Goal: Information Seeking & Learning: Compare options

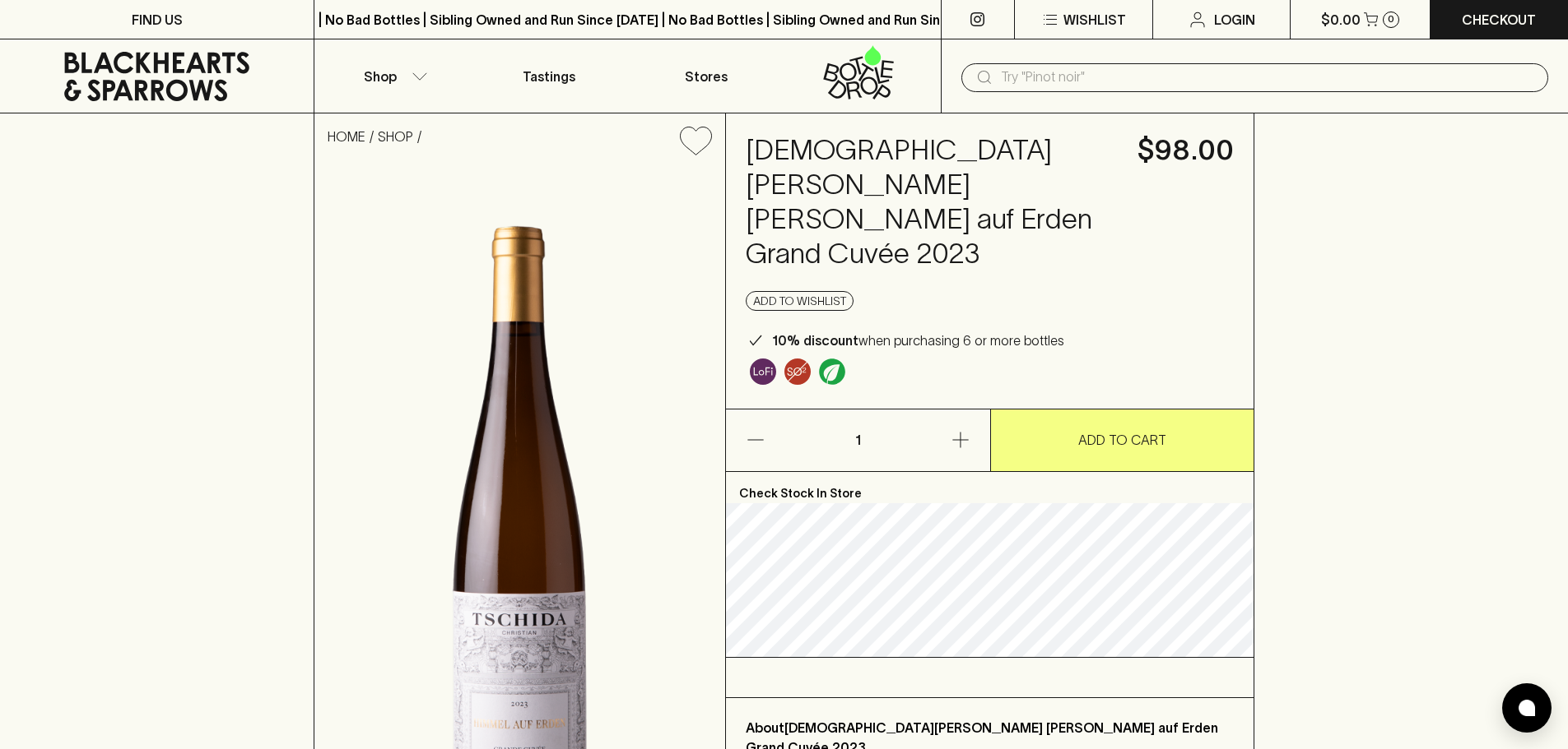
click at [1060, 83] on input "text" at bounding box center [1267, 77] width 534 height 26
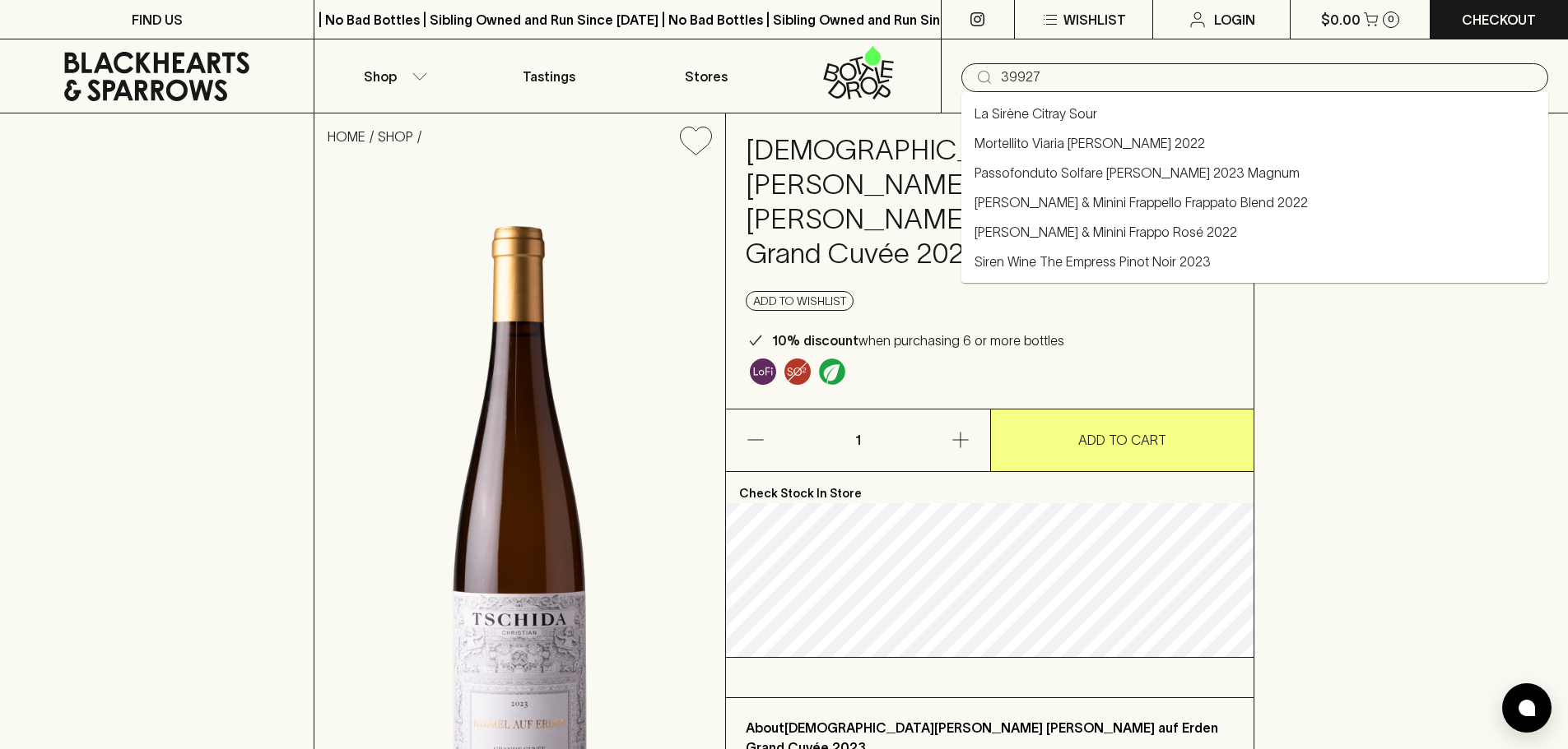
type input "39927"
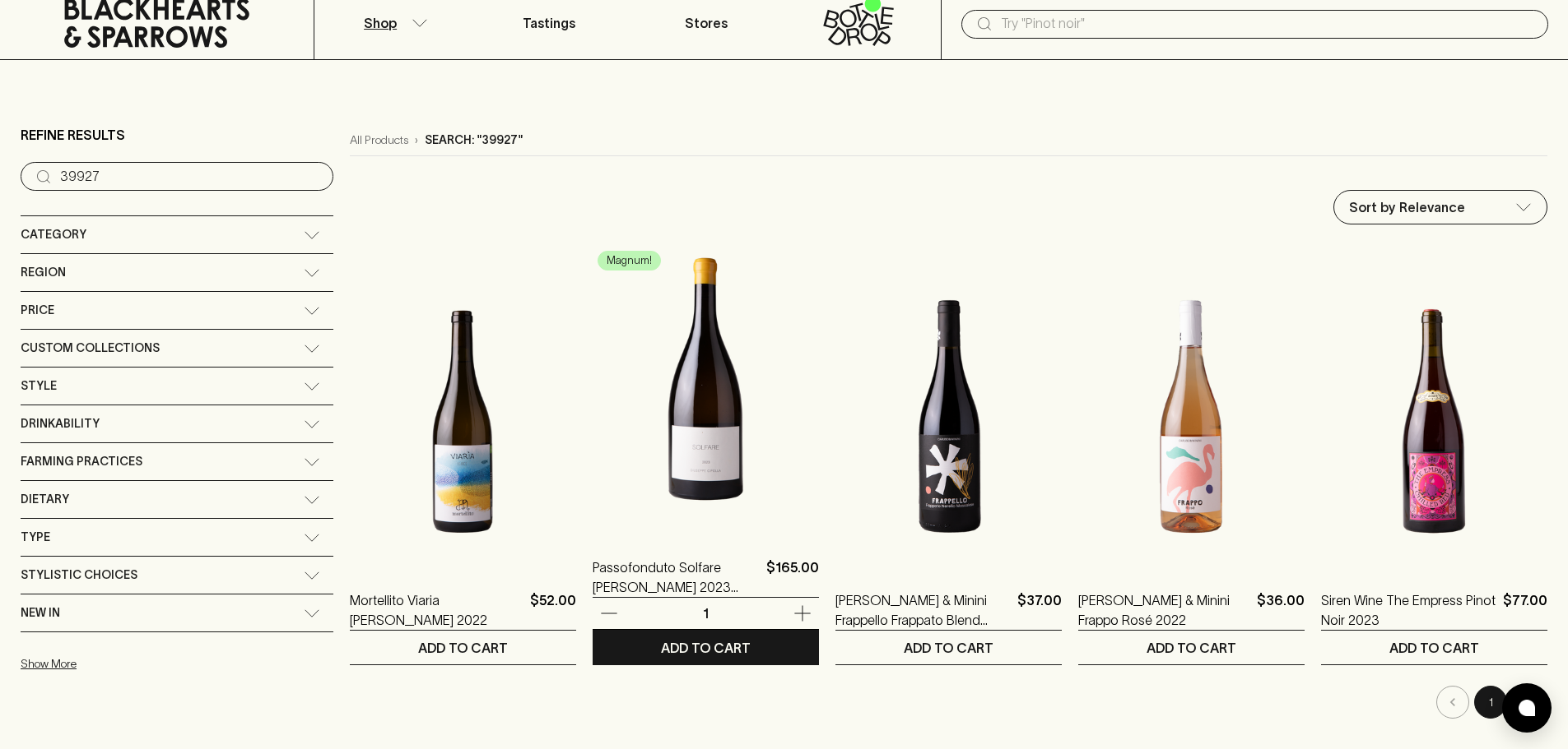
scroll to position [82, 0]
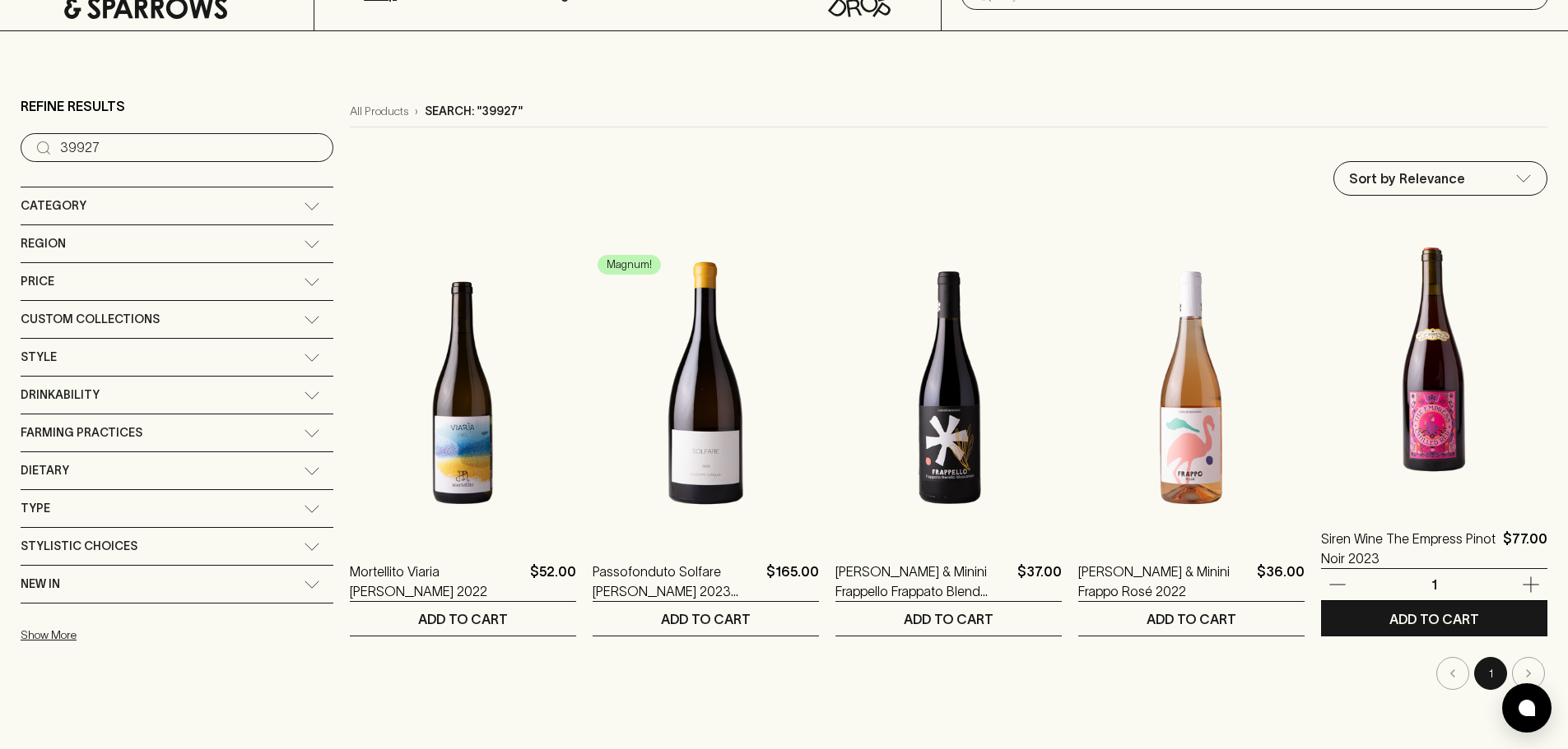
click at [1423, 445] on img at bounding box center [1434, 360] width 226 height 288
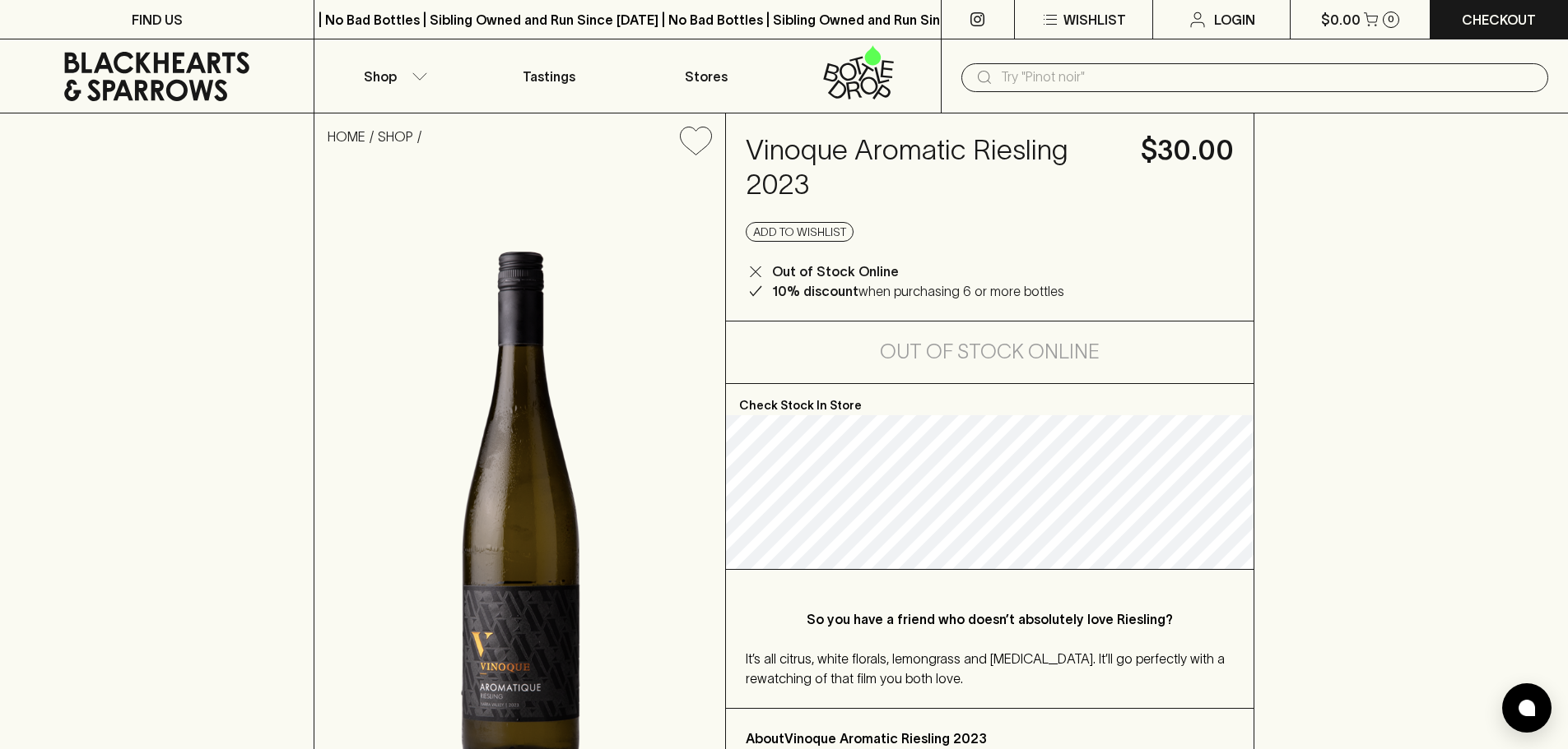
click at [1032, 67] on input "text" at bounding box center [1267, 77] width 534 height 26
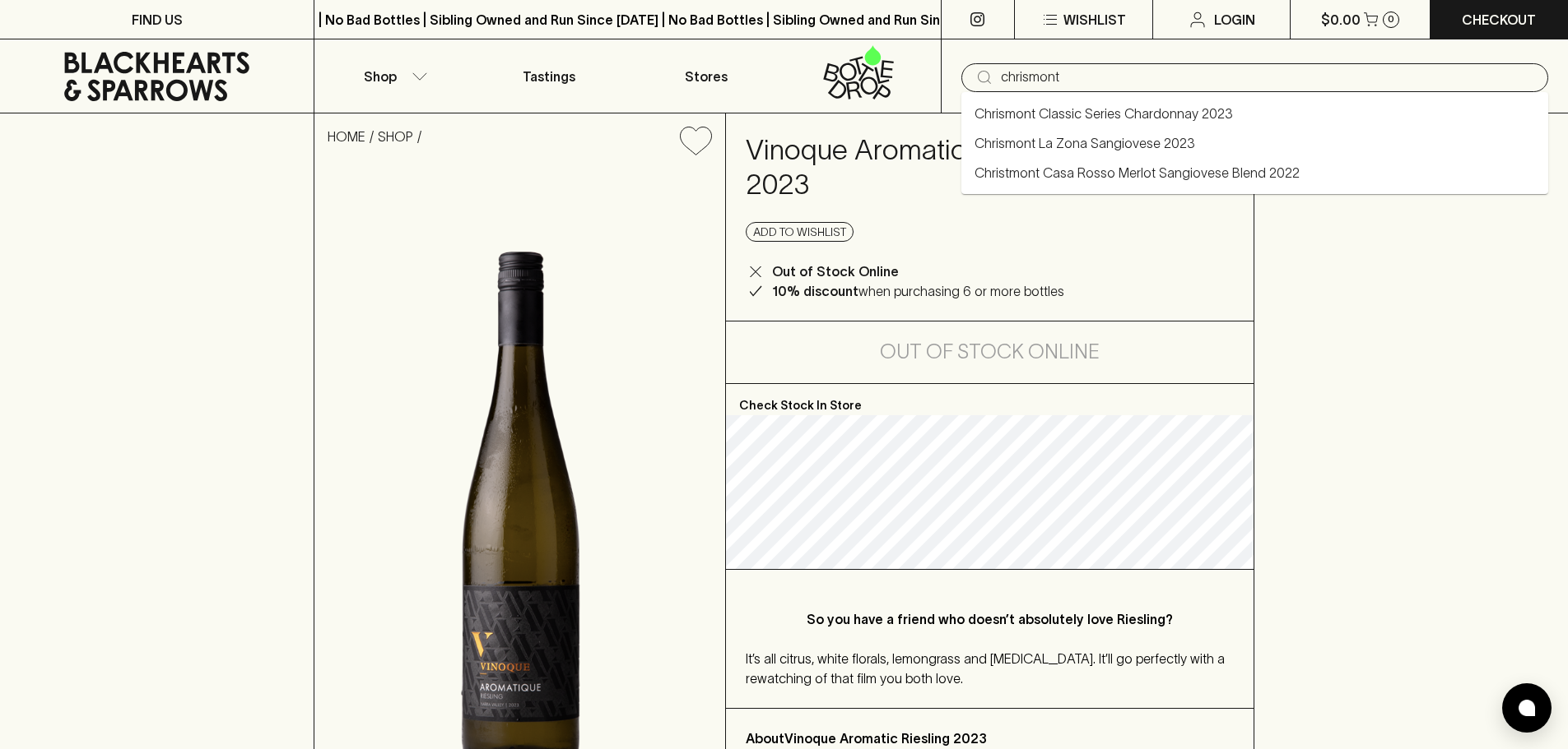
type input "chrismont"
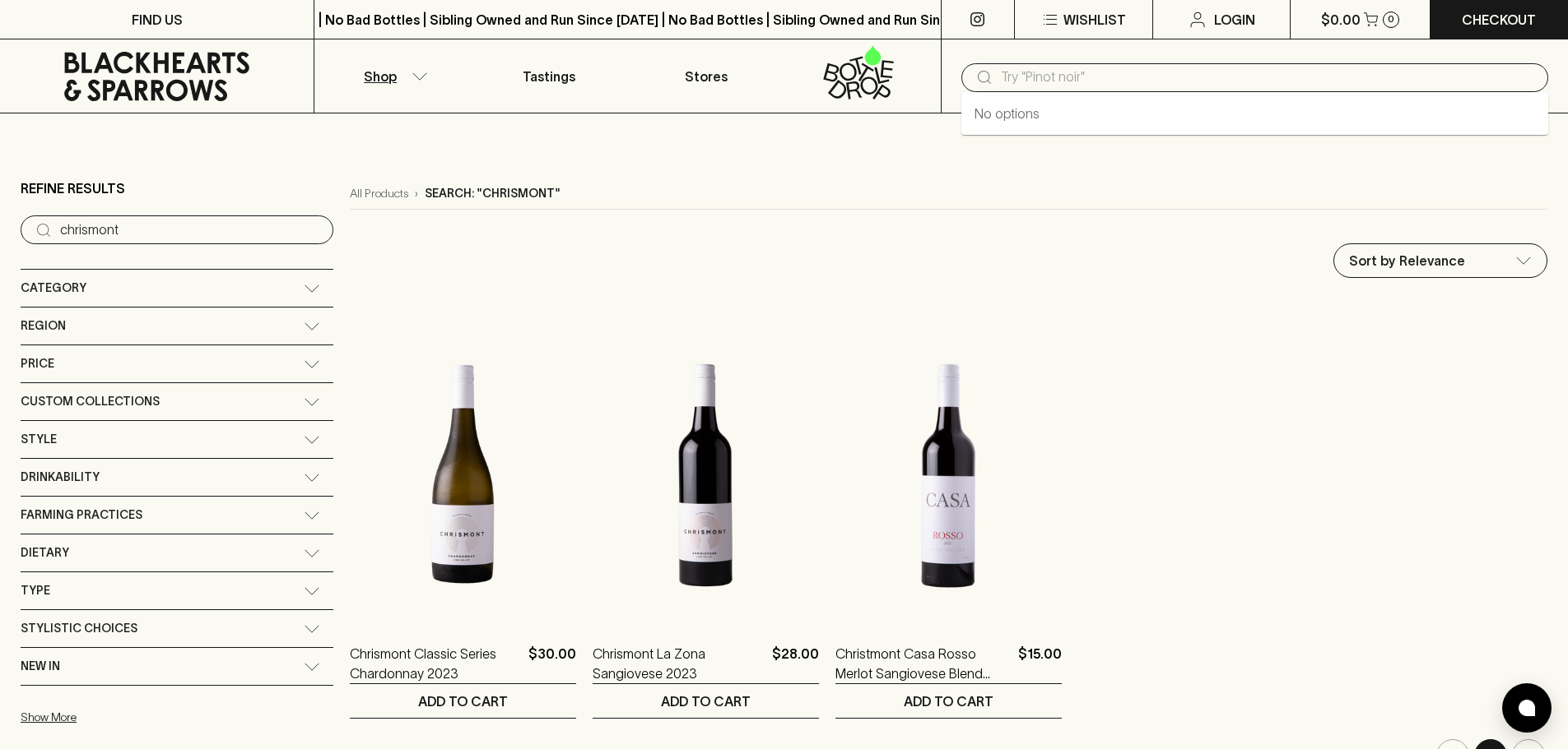
click at [1078, 75] on input "text" at bounding box center [1267, 77] width 534 height 26
type input "ottelia"
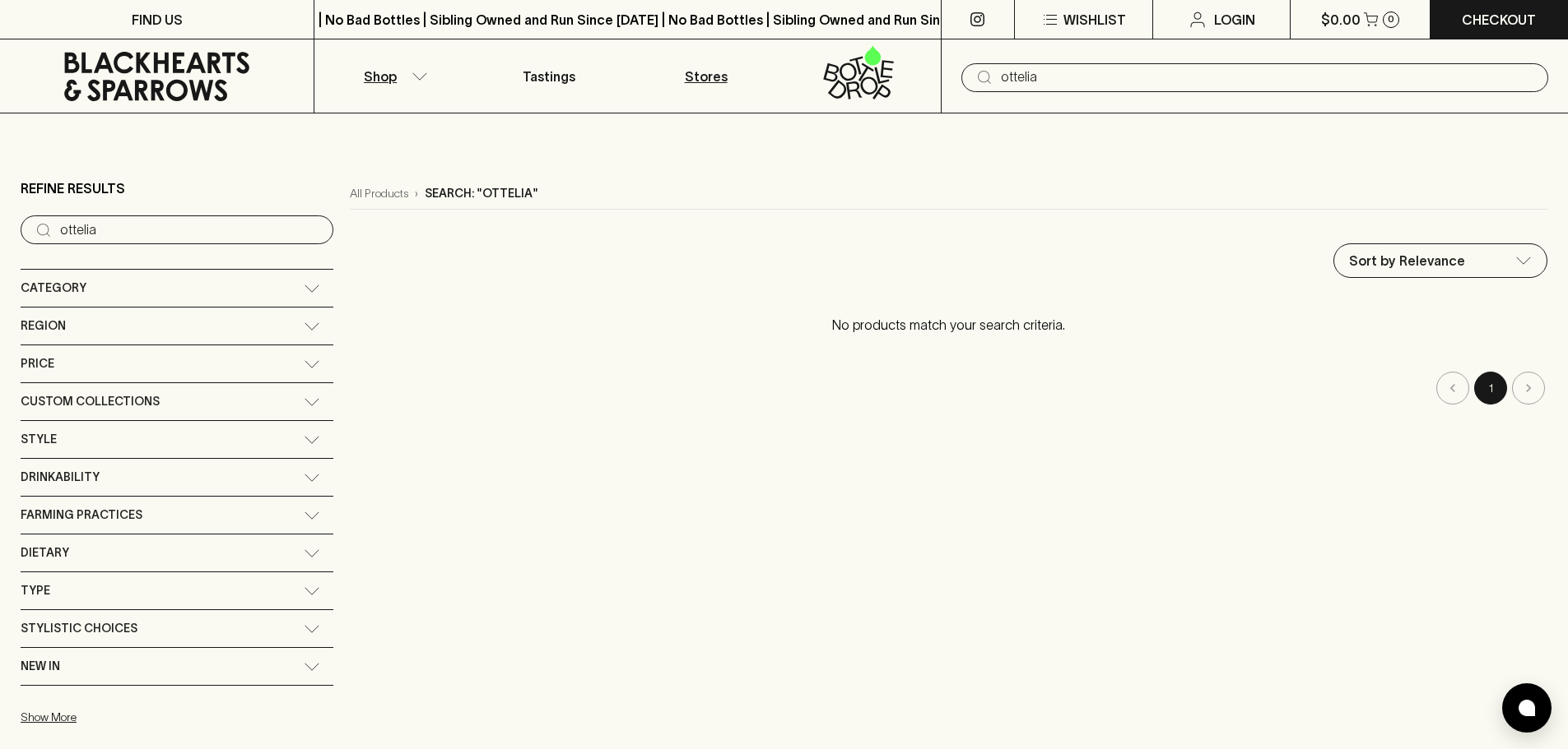
drag, startPoint x: 1123, startPoint y: 77, endPoint x: 740, endPoint y: 87, distance: 383.1
click at [740, 87] on div "Shop Tastings Stores ​ ottelia" at bounding box center [784, 76] width 1568 height 74
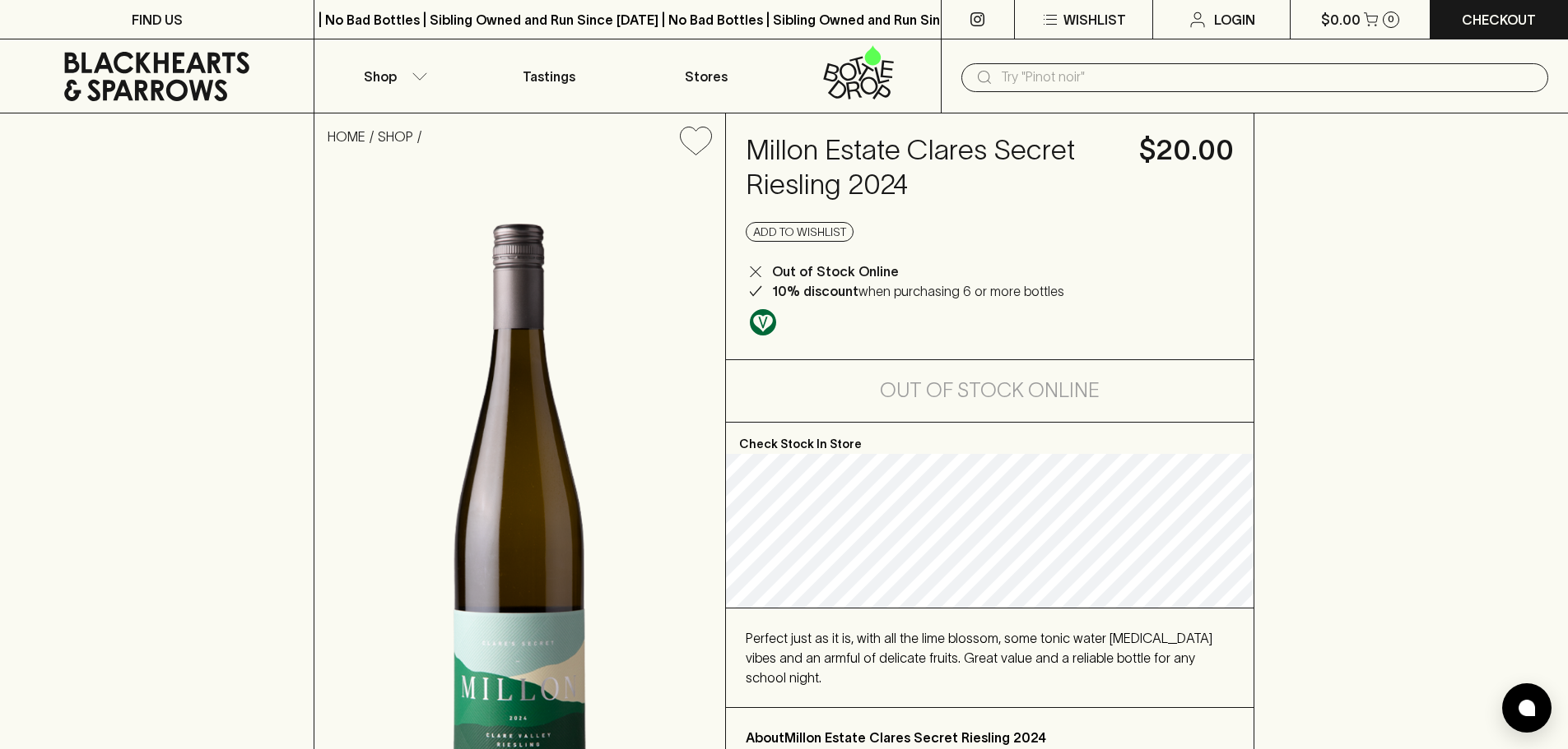
click at [1077, 79] on input "text" at bounding box center [1267, 77] width 534 height 26
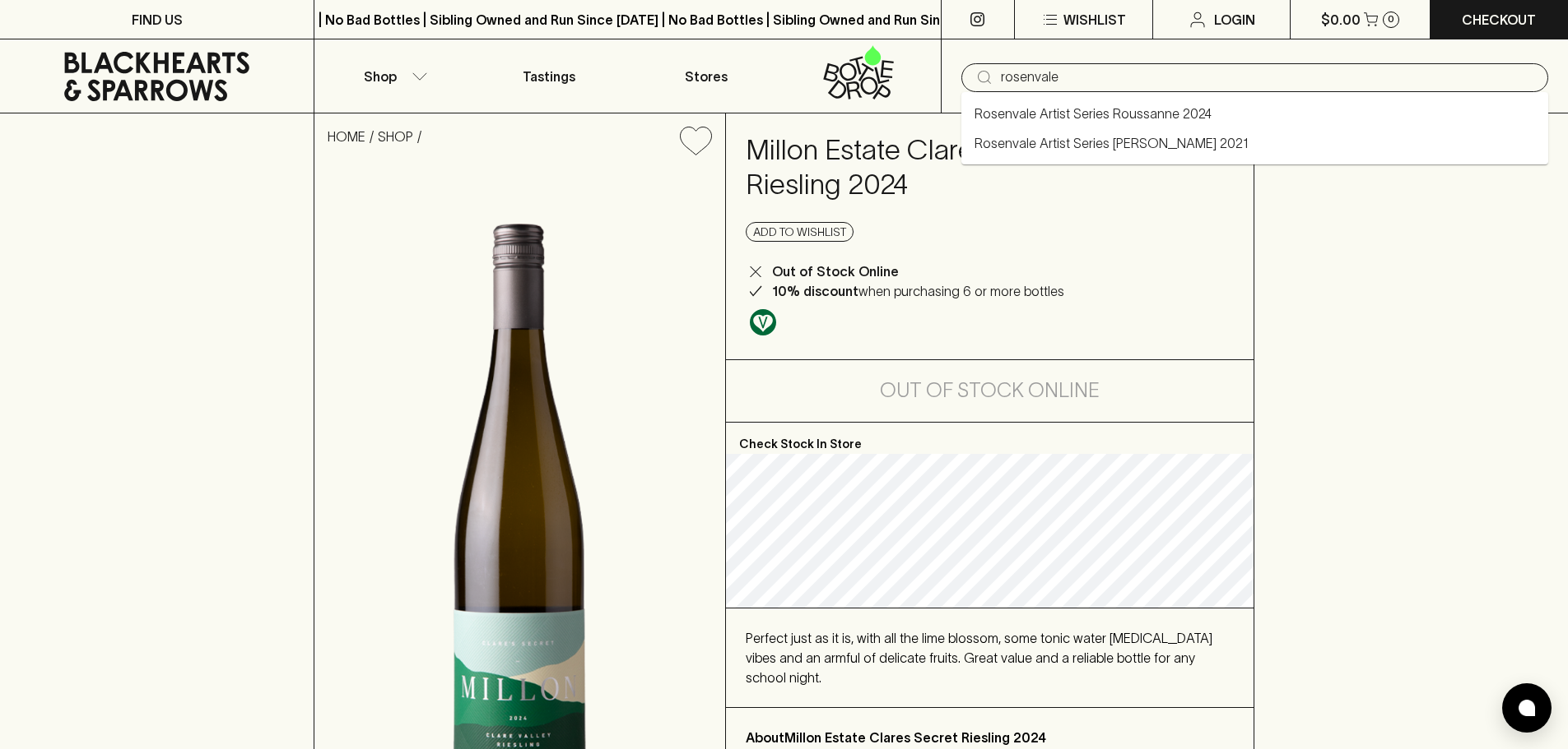
click at [1074, 117] on link "Rosenvale Artist Series Roussanne 2024" at bounding box center [1093, 113] width 237 height 20
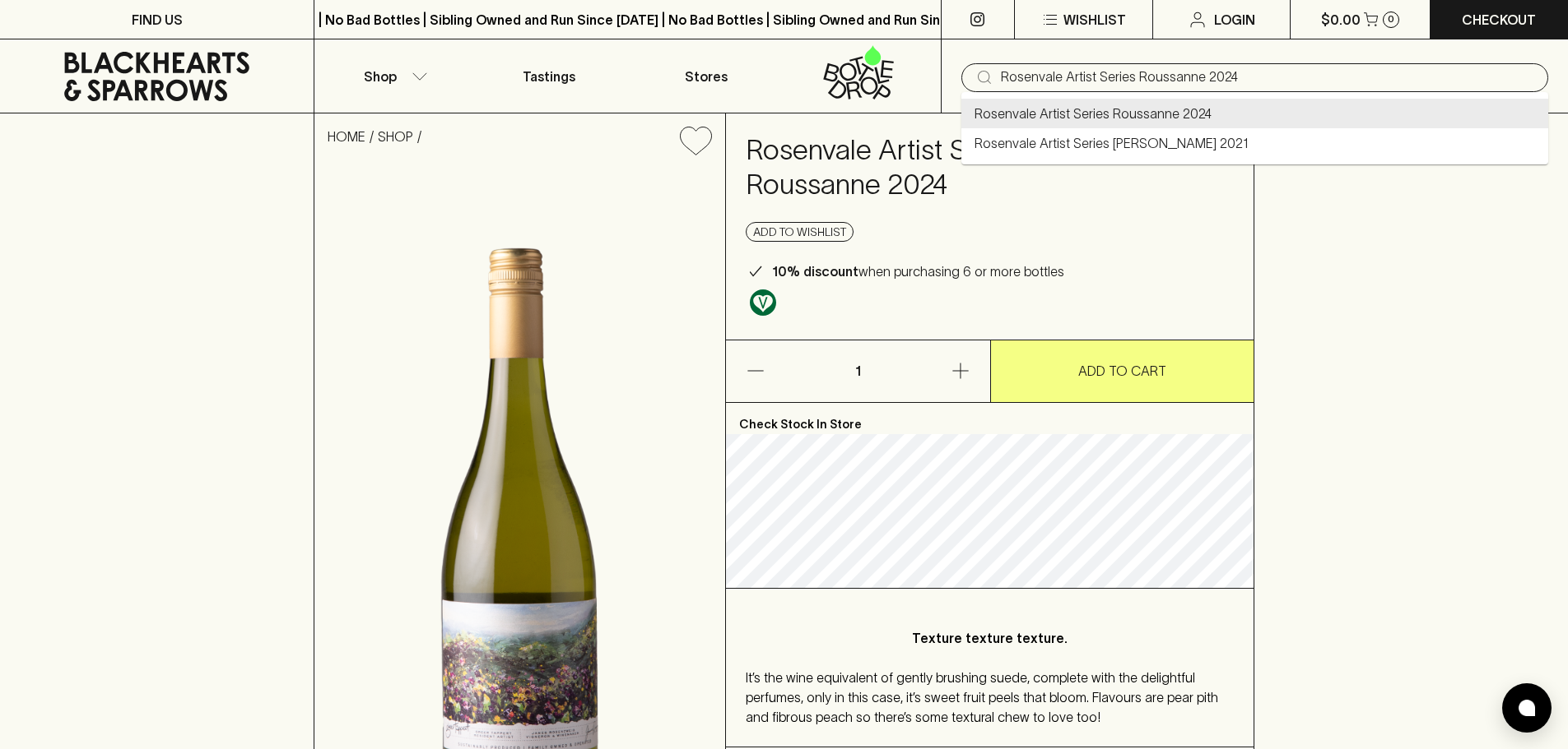
drag, startPoint x: 1279, startPoint y: 74, endPoint x: 475, endPoint y: 10, distance: 806.5
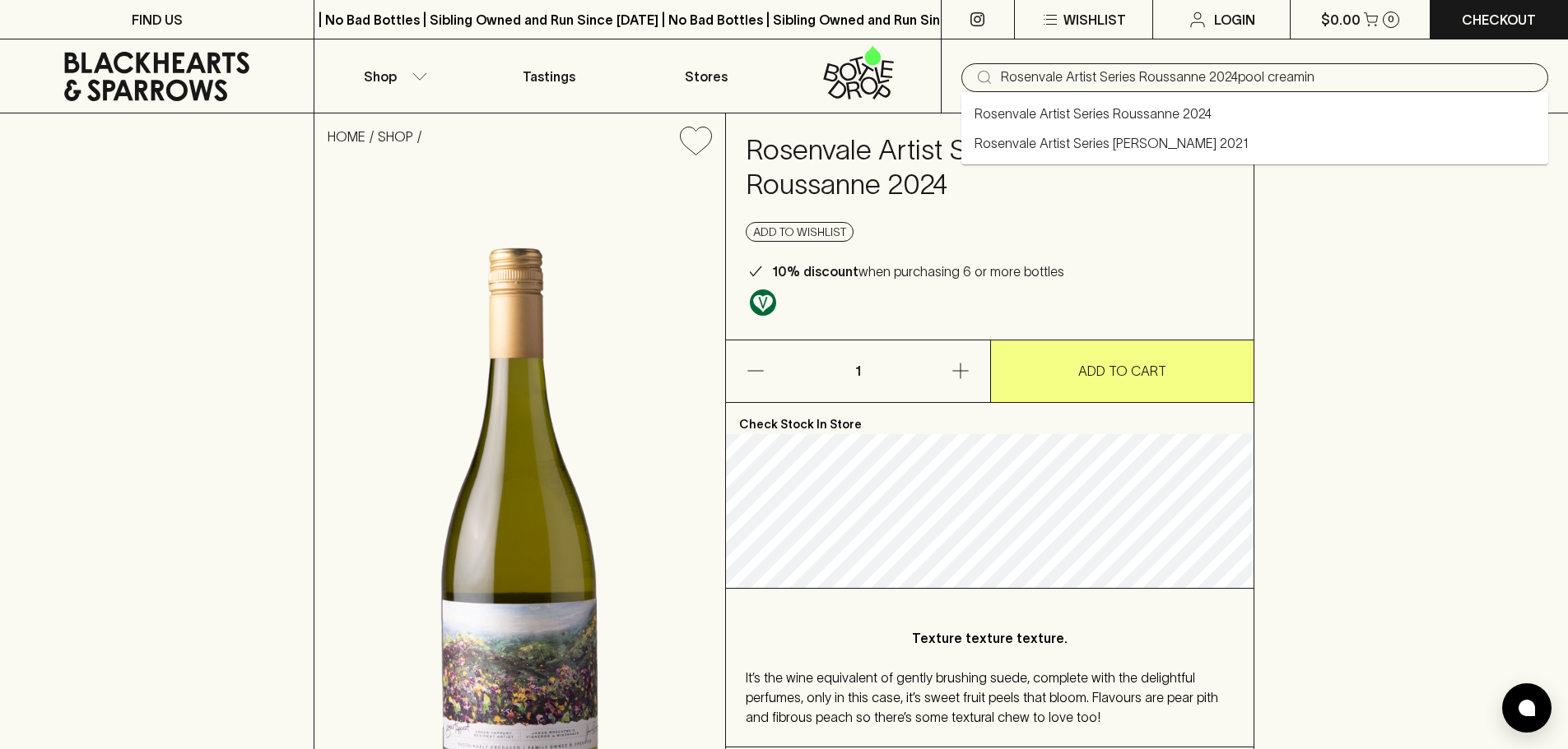
click at [1233, 72] on input "Rosenvale Artist Series Roussanne 2024pool creamin" at bounding box center [1267, 77] width 534 height 26
drag, startPoint x: 1226, startPoint y: 74, endPoint x: 360, endPoint y: 45, distance: 866.5
click at [550, 74] on div "Shop Tastings Stores ​ Rosenvale Artist Series Roussanne 2024pool creamin" at bounding box center [784, 76] width 1568 height 74
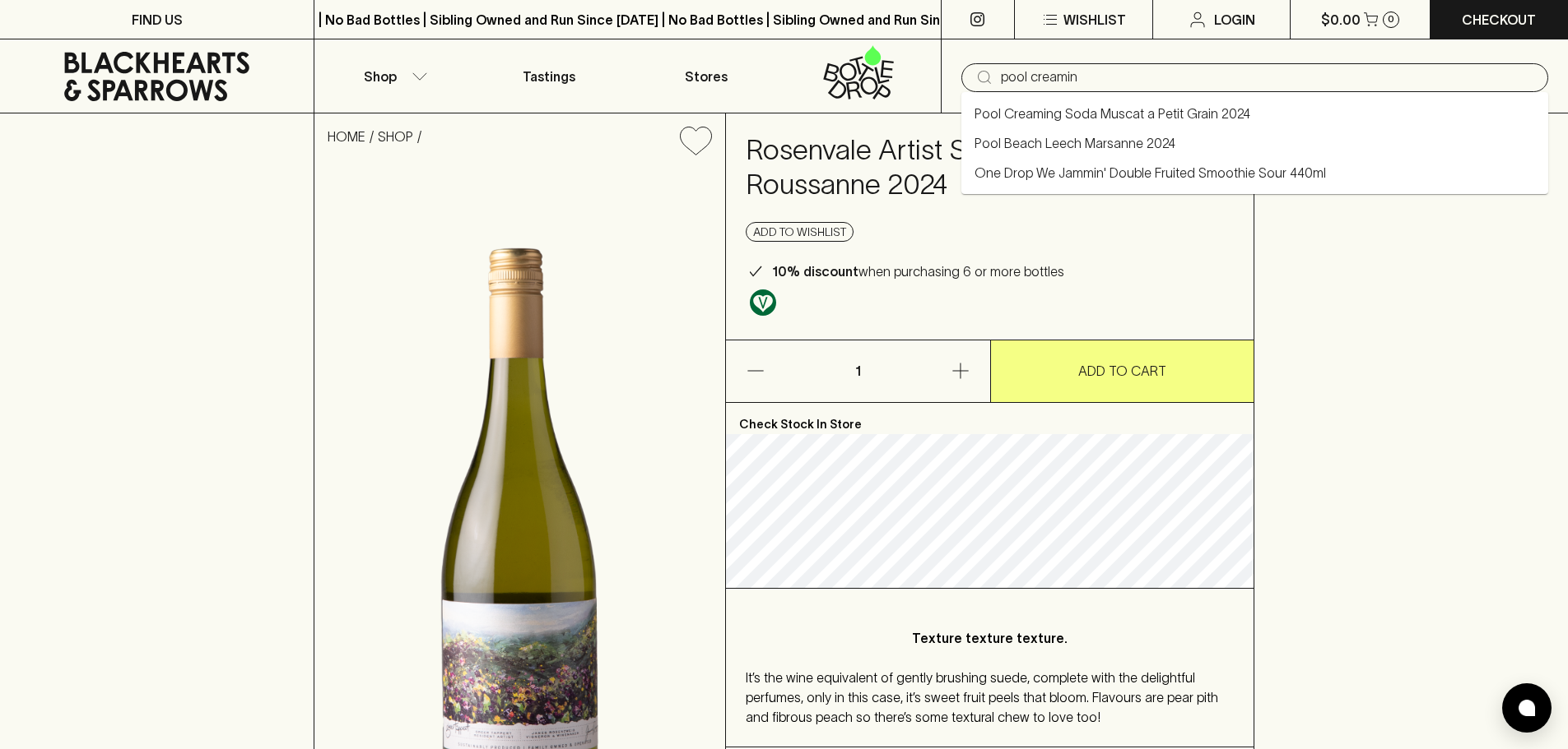
click at [1042, 115] on link "Pool Creaming Soda Muscat a Petit Grain 2024" at bounding box center [1112, 113] width 276 height 20
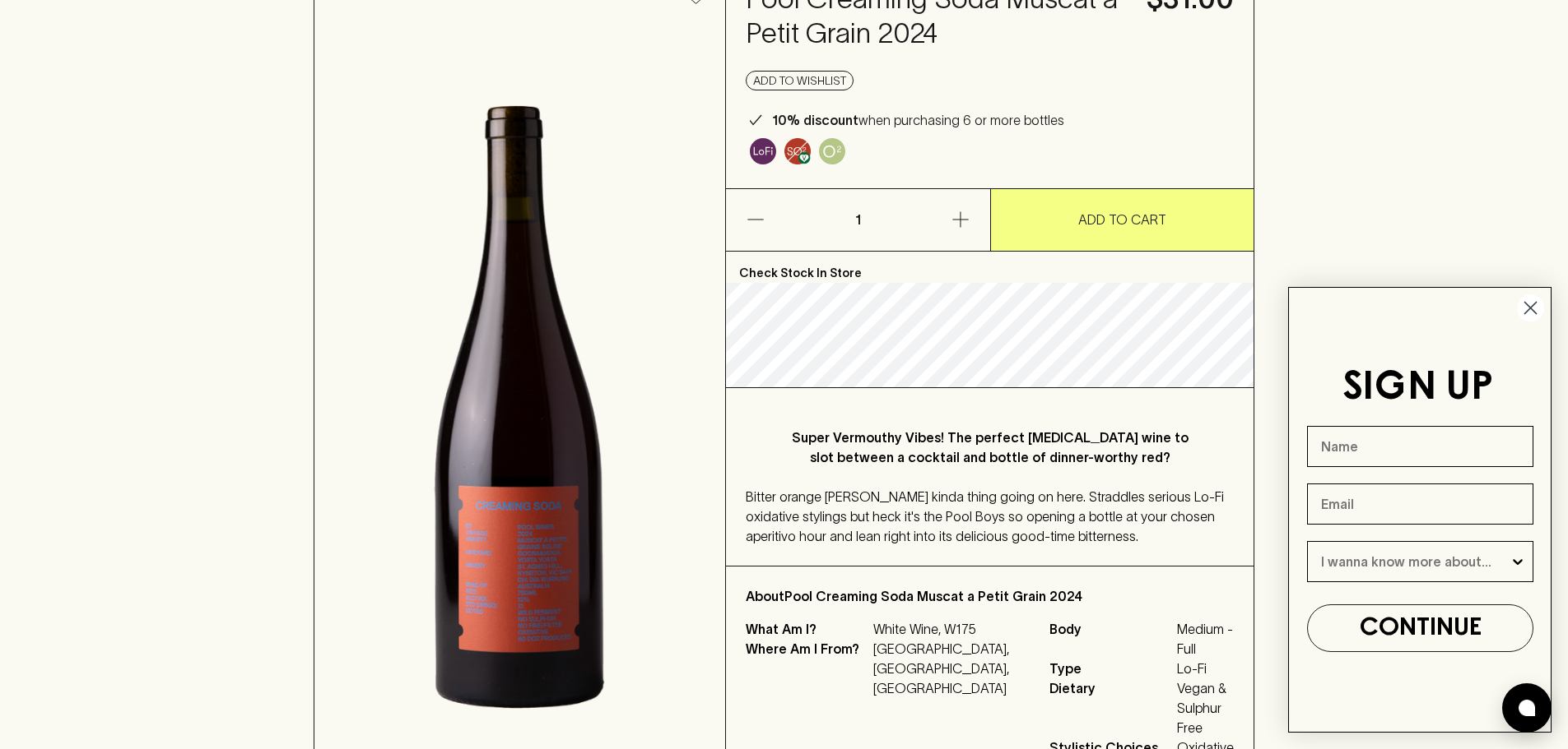
scroll to position [165, 0]
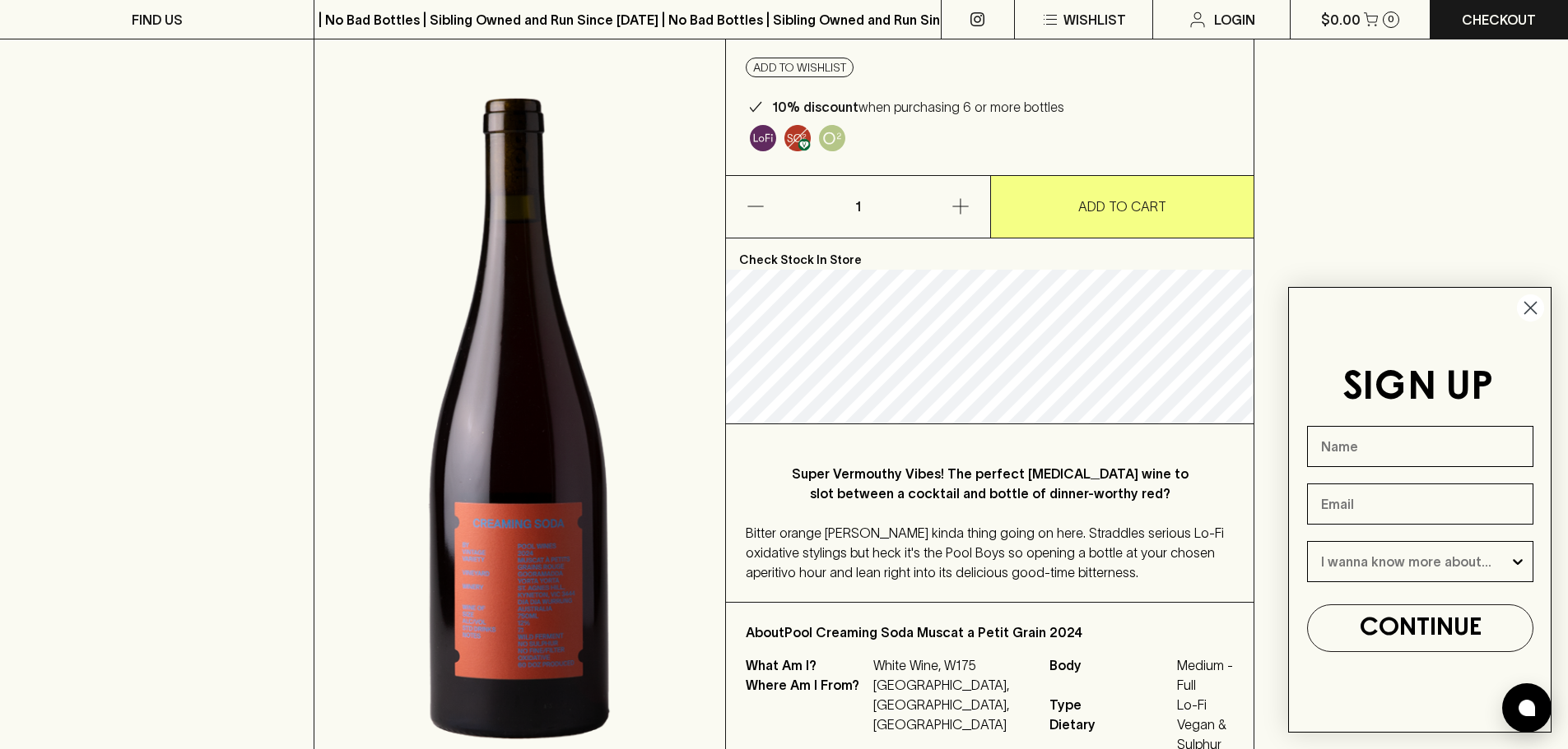
type input "Pool Creaming Soda Muscat a Petit Grain 2024"
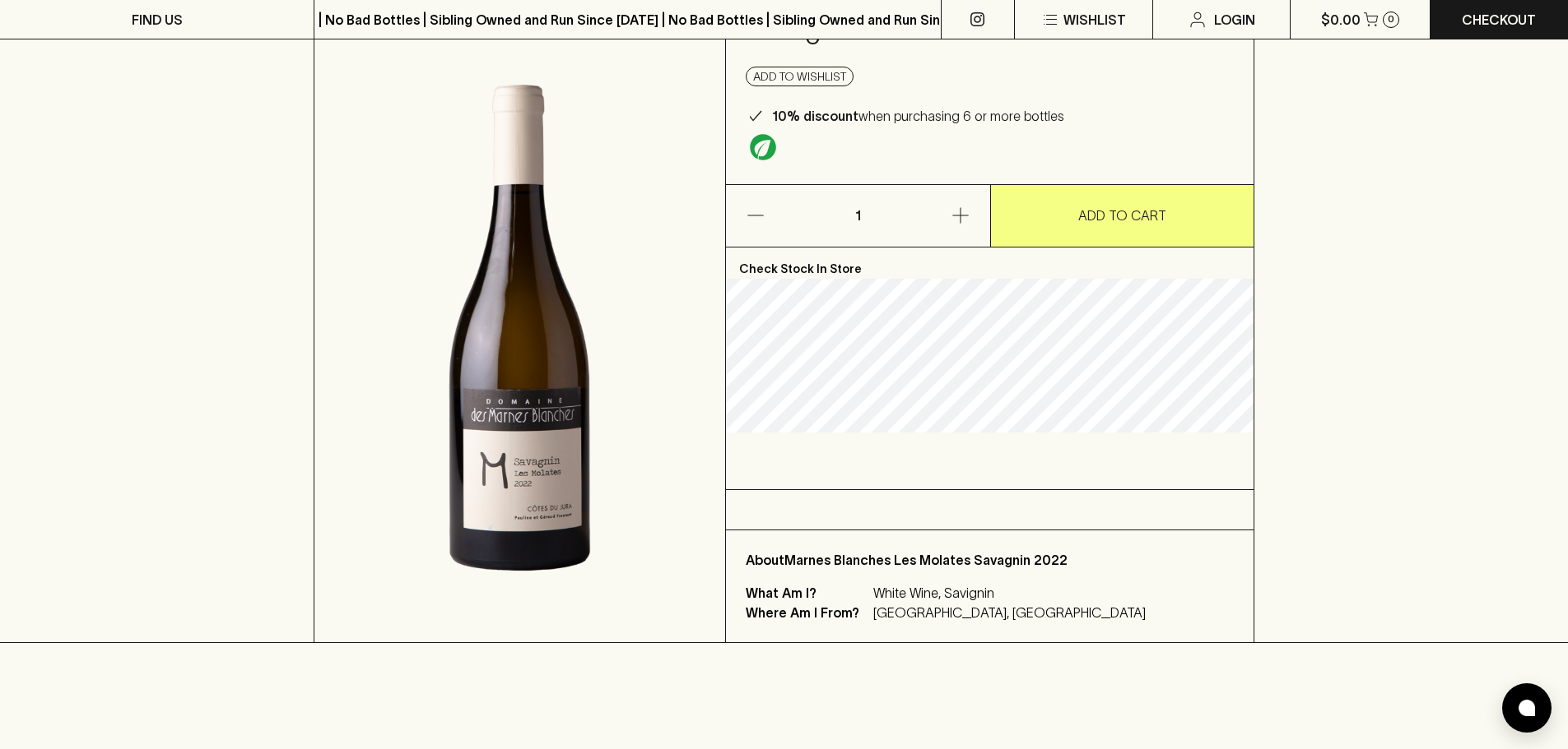
scroll to position [165, 0]
